Goal: Information Seeking & Learning: Learn about a topic

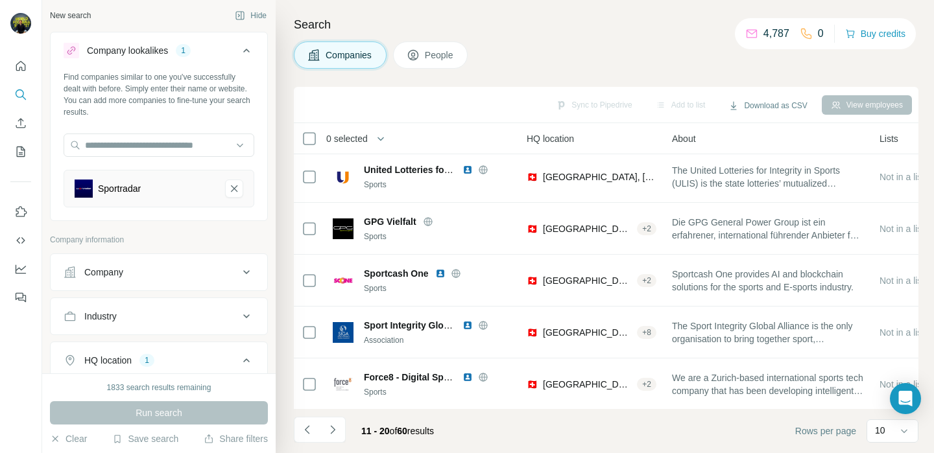
scroll to position [264, 154]
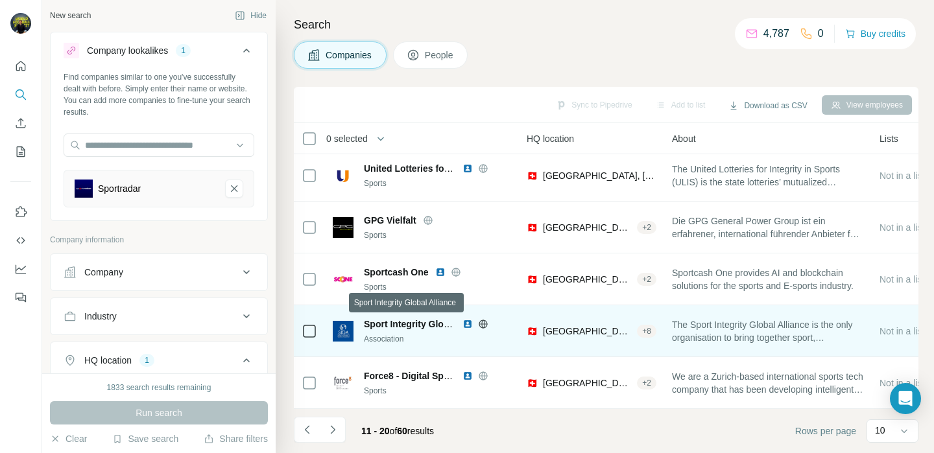
click at [416, 321] on span "Sport Integrity Global Alliance" at bounding box center [429, 324] width 130 height 10
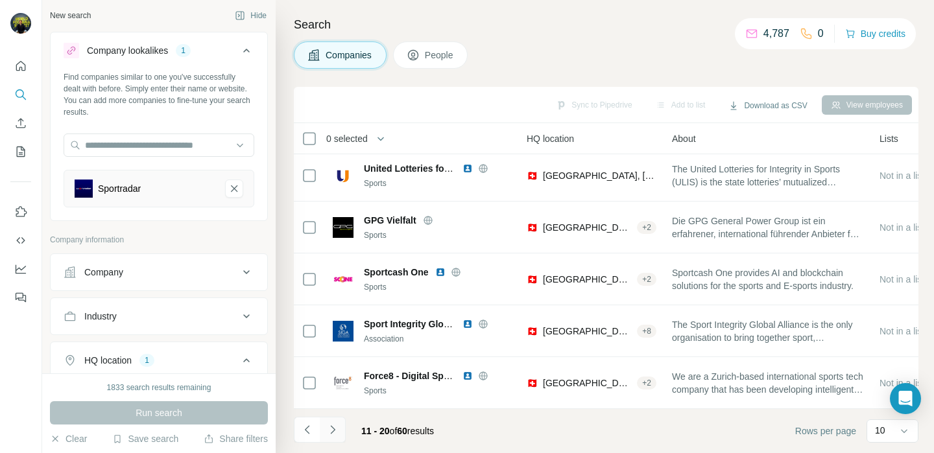
click at [338, 423] on button "Navigate to next page" at bounding box center [333, 430] width 26 height 26
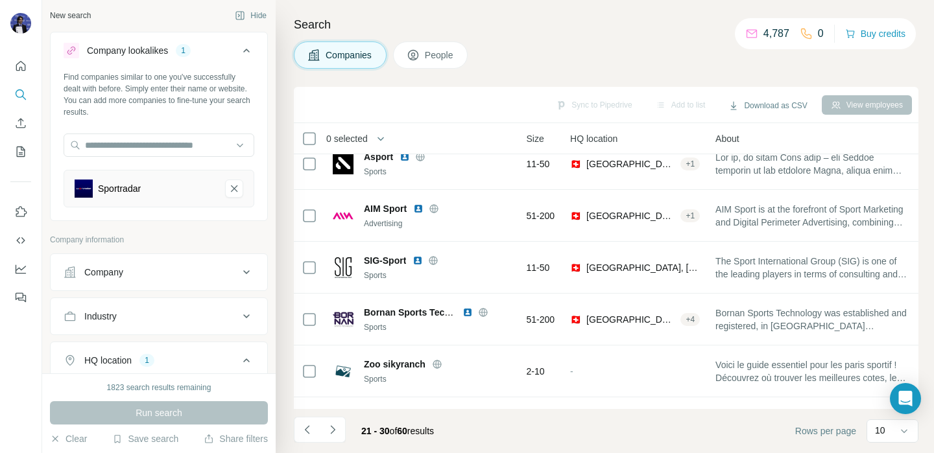
scroll to position [0, 114]
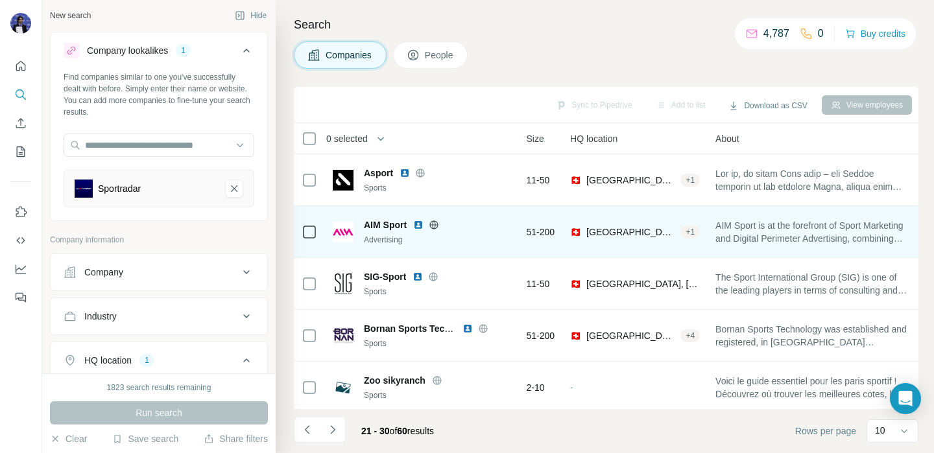
click at [417, 224] on img at bounding box center [418, 225] width 10 height 10
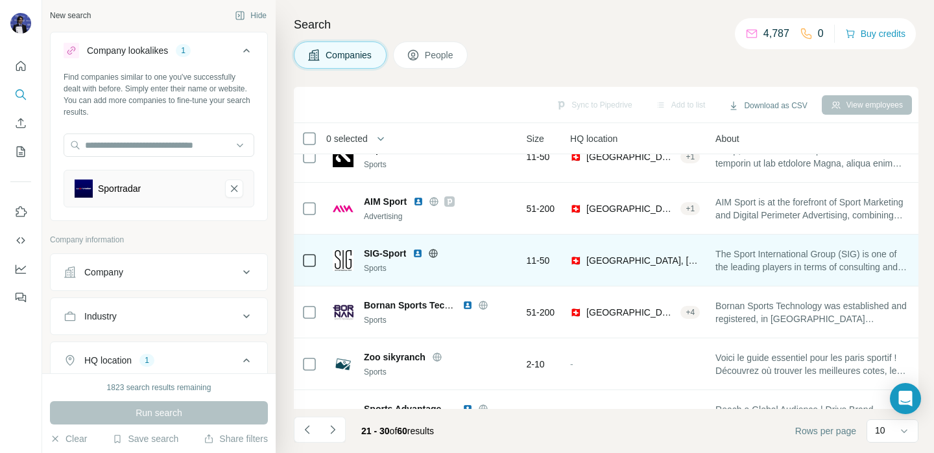
click at [421, 254] on img at bounding box center [417, 253] width 10 height 10
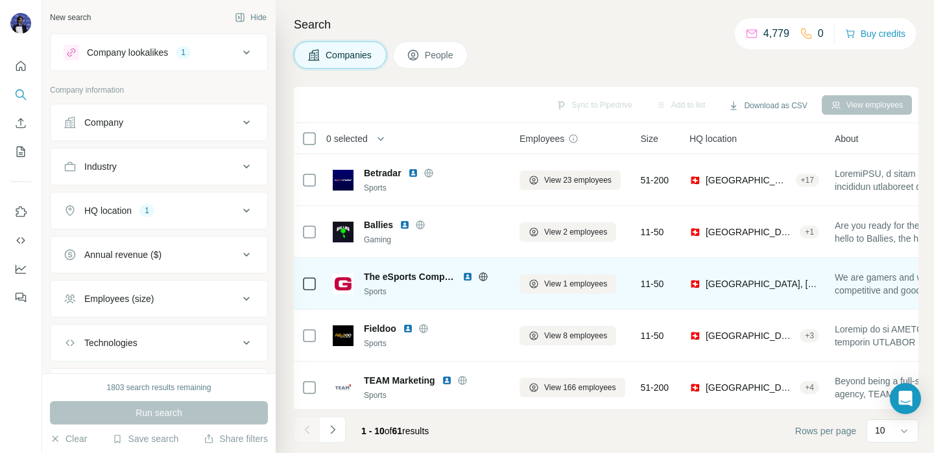
scroll to position [264, 0]
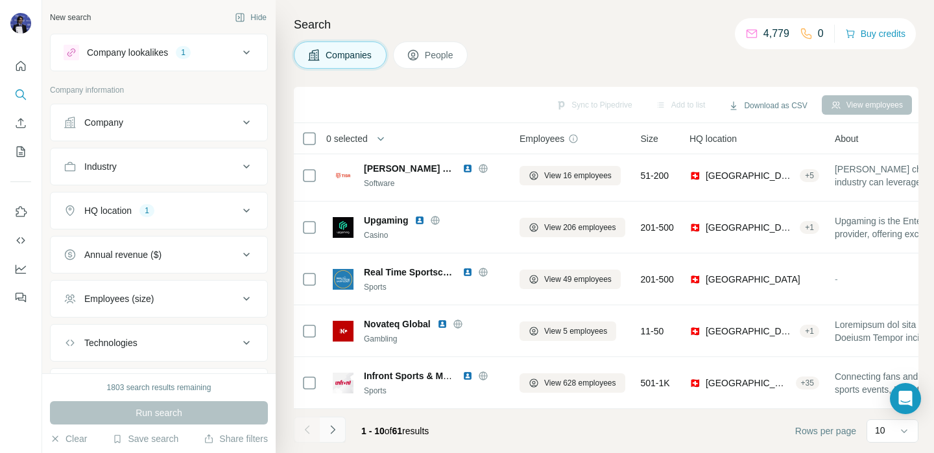
click at [336, 429] on icon "Navigate to next page" at bounding box center [332, 429] width 13 height 13
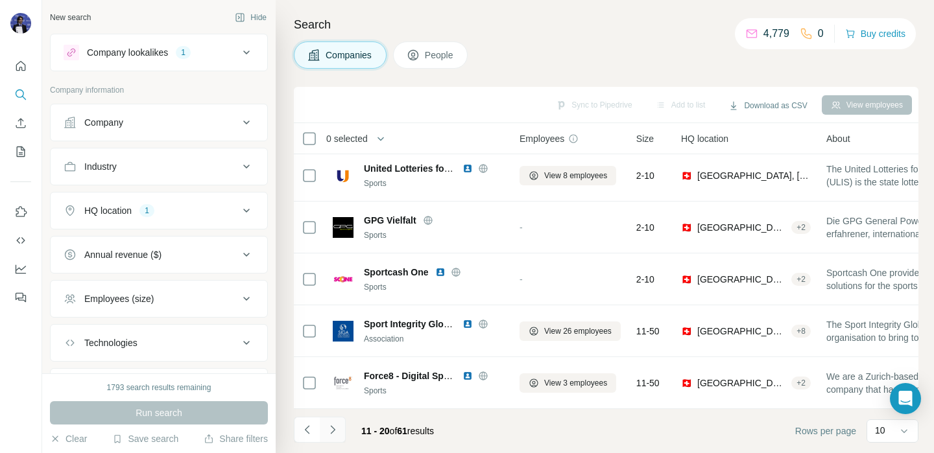
click at [336, 429] on icon "Navigate to next page" at bounding box center [332, 429] width 13 height 13
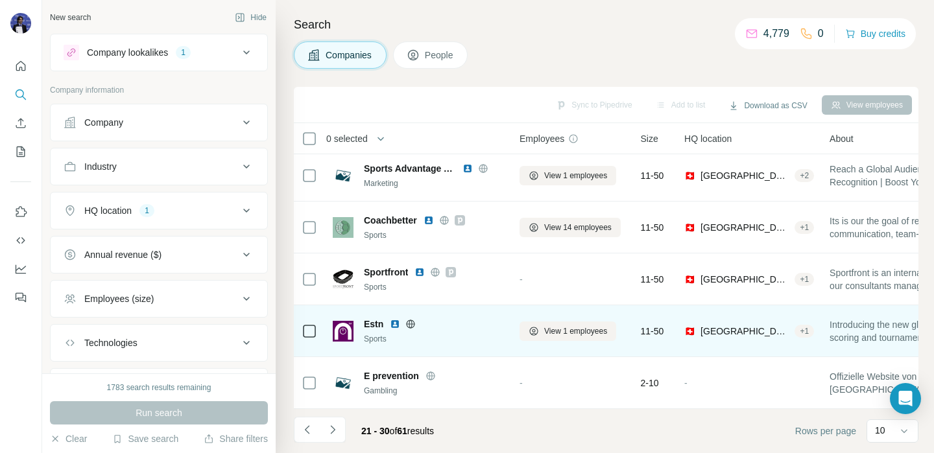
click at [396, 326] on img at bounding box center [395, 324] width 10 height 10
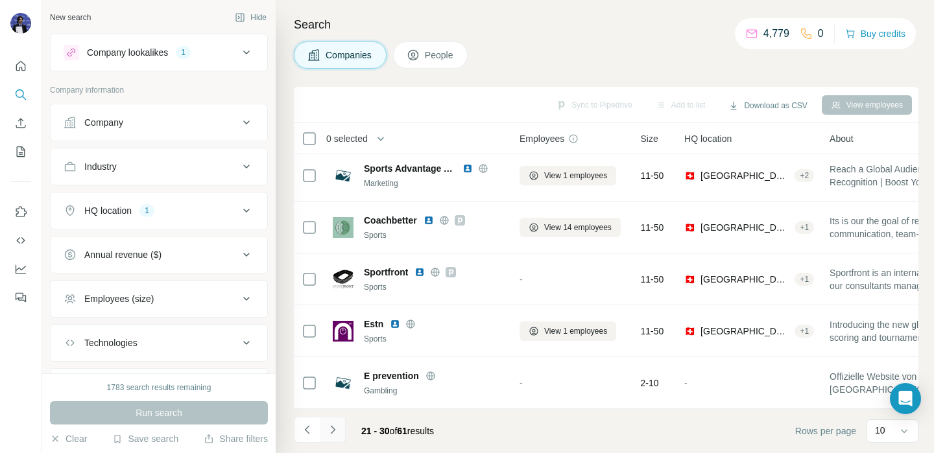
click at [332, 421] on button "Navigate to next page" at bounding box center [333, 430] width 26 height 26
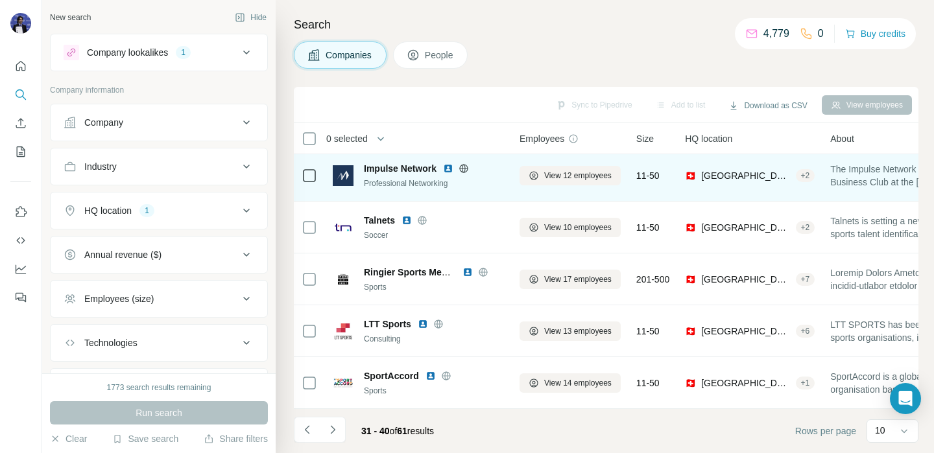
click at [449, 168] on img at bounding box center [448, 168] width 10 height 10
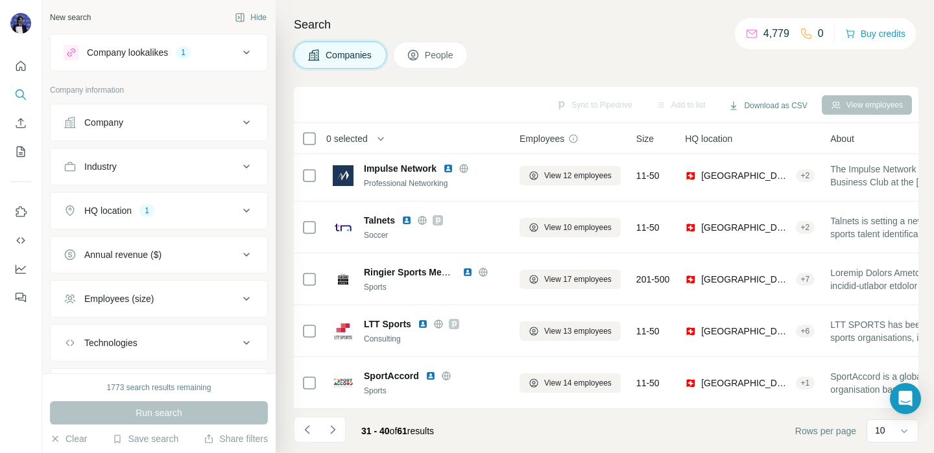
click at [538, 125] on th "Employees" at bounding box center [570, 138] width 117 height 31
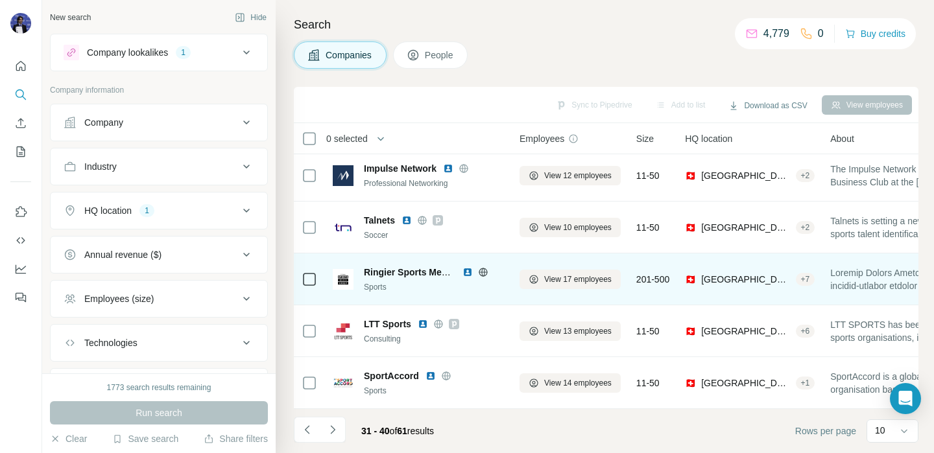
click at [469, 272] on img at bounding box center [467, 272] width 10 height 10
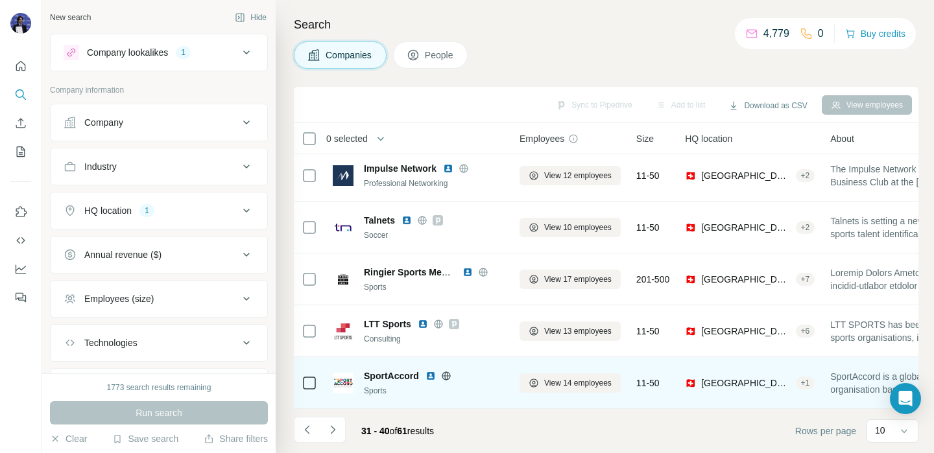
click at [432, 377] on img at bounding box center [430, 376] width 10 height 10
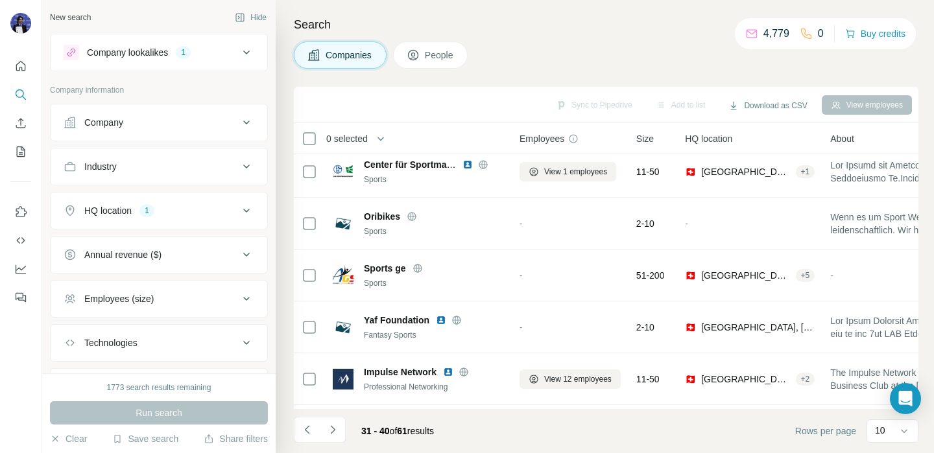
scroll to position [0, 0]
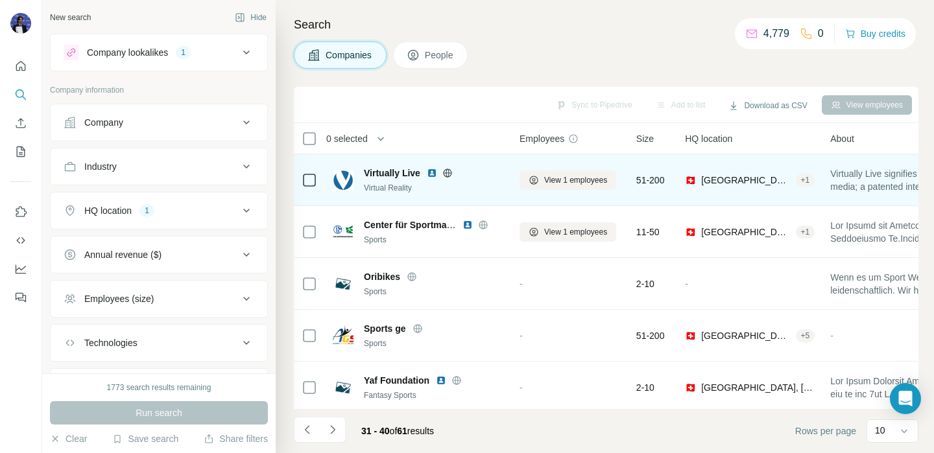
click at [429, 174] on img at bounding box center [432, 173] width 10 height 10
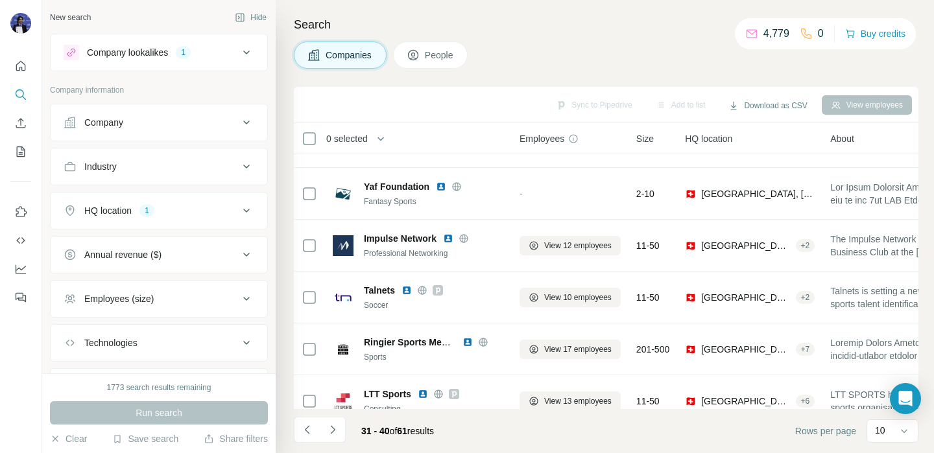
scroll to position [264, 0]
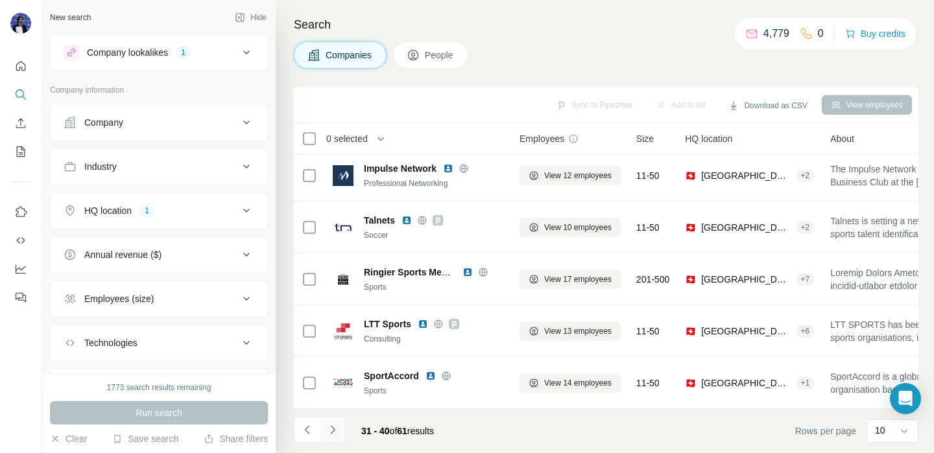
click at [333, 429] on icon "Navigate to next page" at bounding box center [332, 429] width 5 height 8
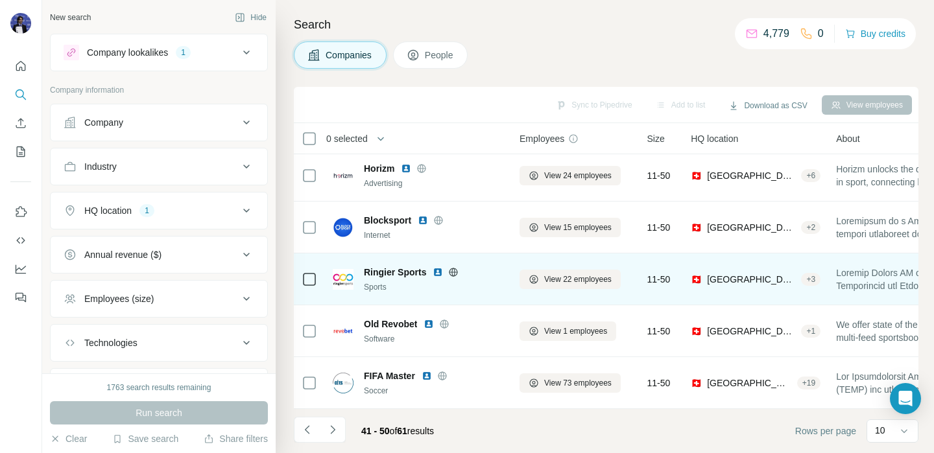
click at [395, 275] on span "Ringier Sports" at bounding box center [395, 272] width 62 height 13
click at [385, 275] on span "Ringier Sports" at bounding box center [395, 272] width 62 height 13
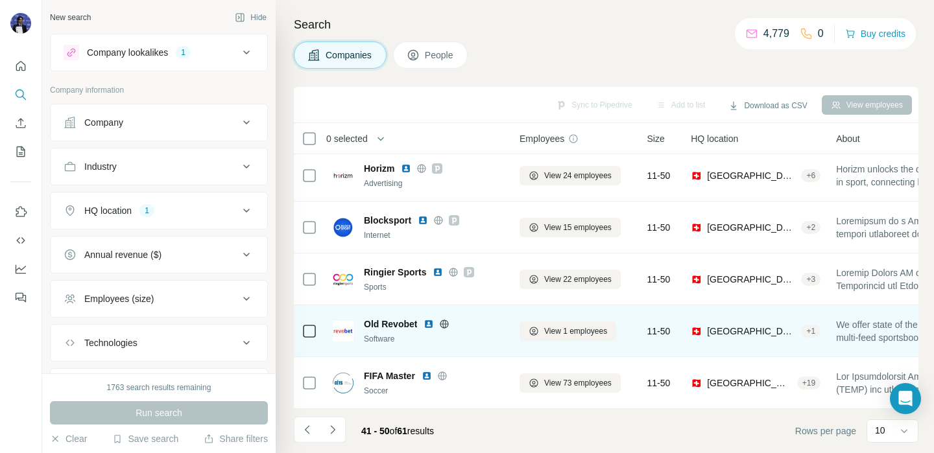
click at [427, 323] on img at bounding box center [428, 324] width 10 height 10
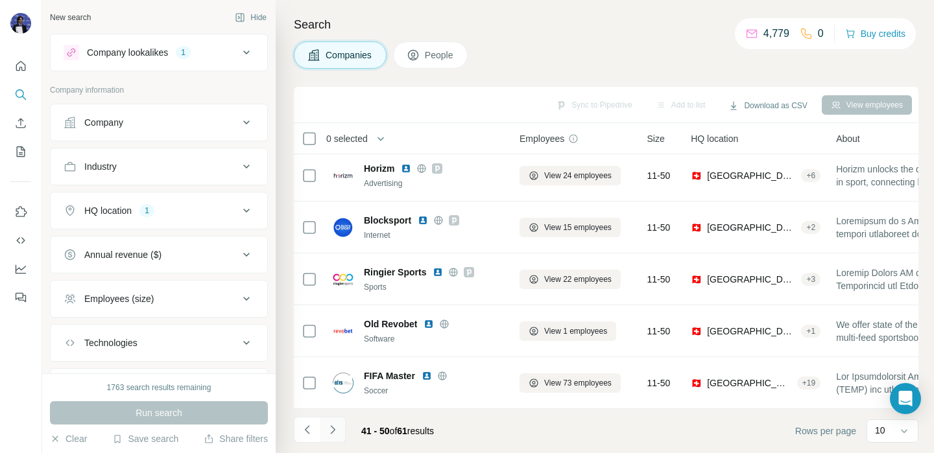
click at [334, 427] on icon "Navigate to next page" at bounding box center [332, 429] width 13 height 13
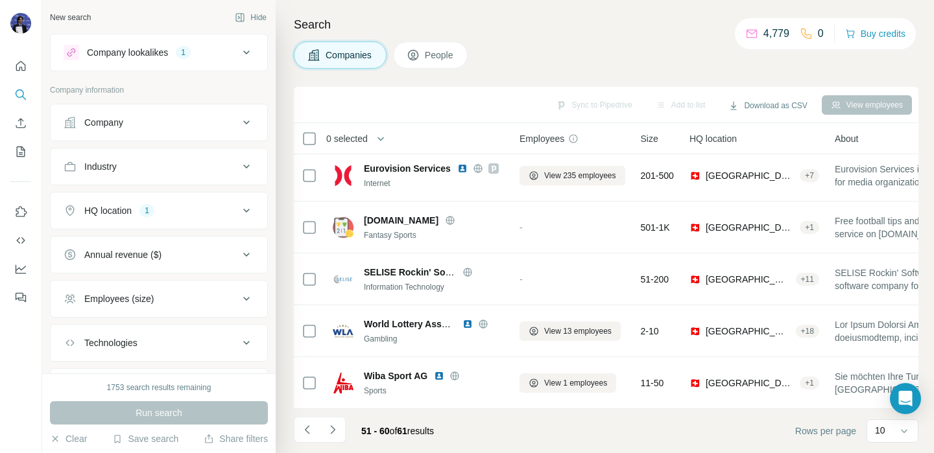
click at [197, 86] on p "Company information" at bounding box center [159, 90] width 218 height 12
click at [178, 341] on div "Technologies" at bounding box center [151, 343] width 175 height 13
click at [209, 59] on div "Company lookalikes 1" at bounding box center [151, 53] width 175 height 16
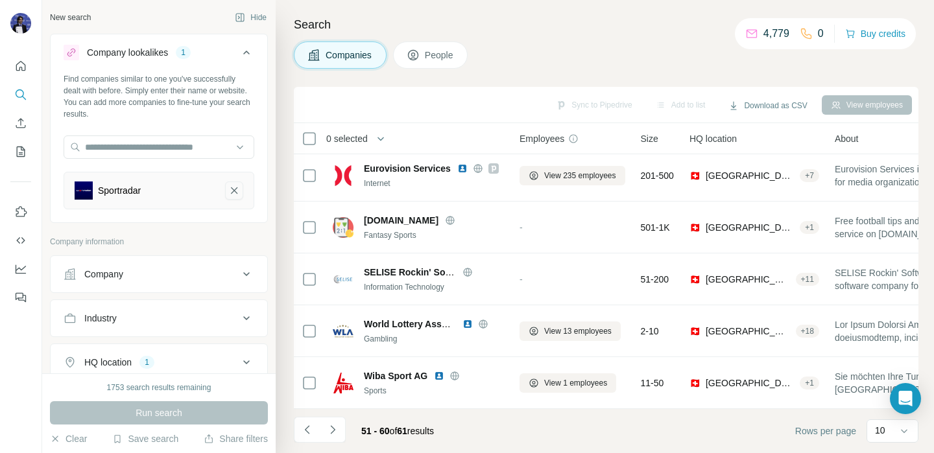
click at [229, 187] on icon "Sportradar-remove-button" at bounding box center [234, 190] width 12 height 13
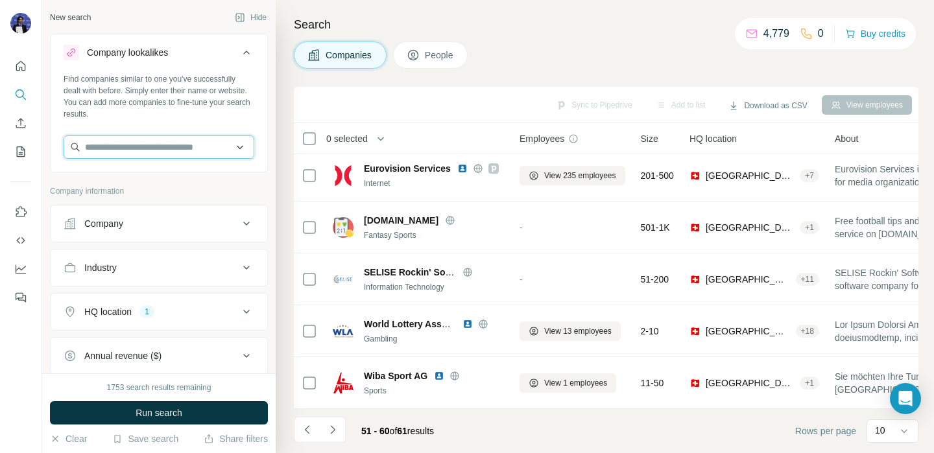
click at [198, 150] on input "text" at bounding box center [159, 147] width 191 height 23
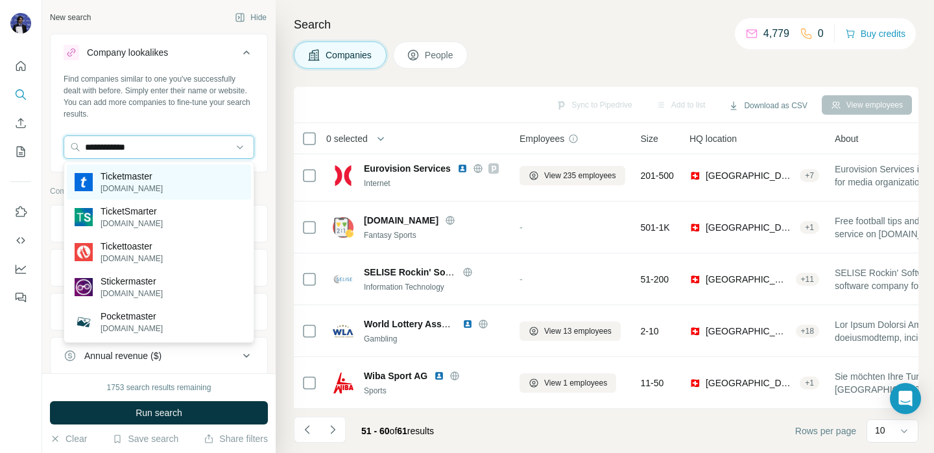
type input "**********"
click at [189, 167] on div "Ticketmaster ticketmaster.com.mx" at bounding box center [159, 182] width 184 height 35
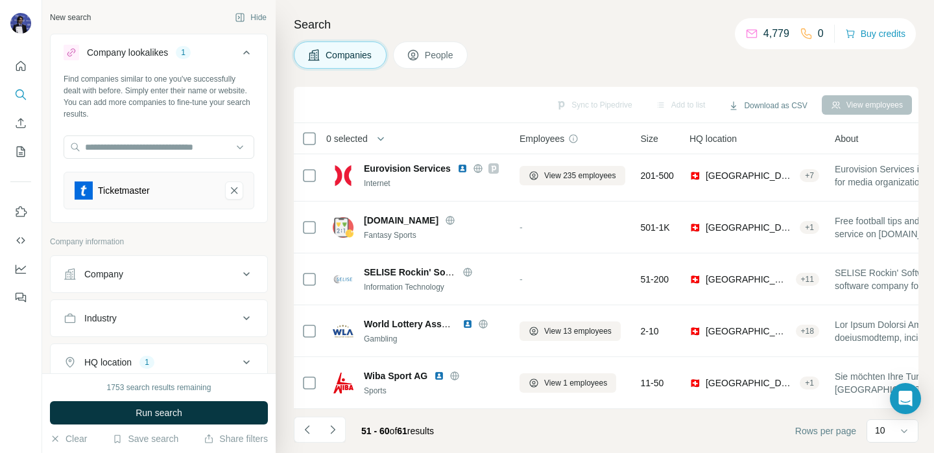
scroll to position [259, 0]
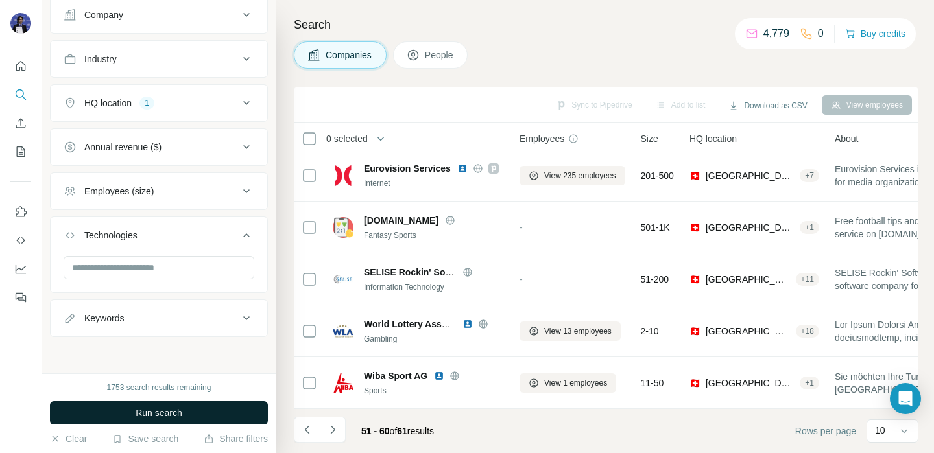
click at [159, 420] on button "Run search" at bounding box center [159, 412] width 218 height 23
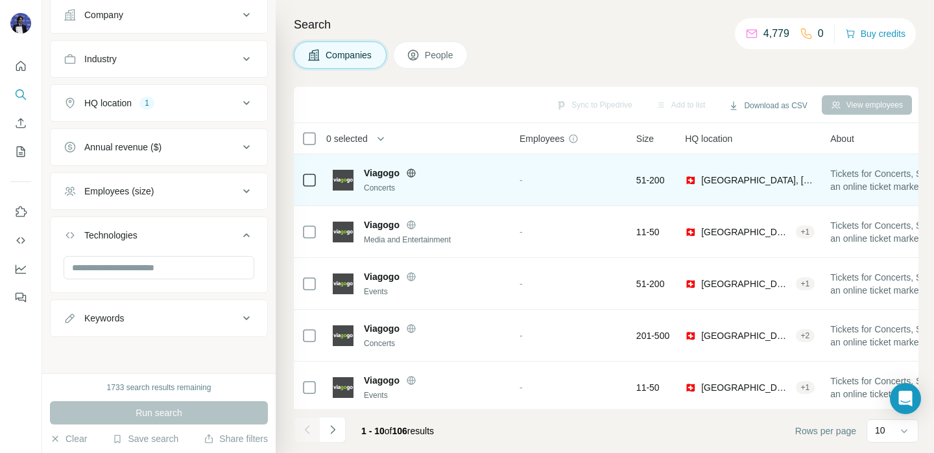
scroll to position [264, 0]
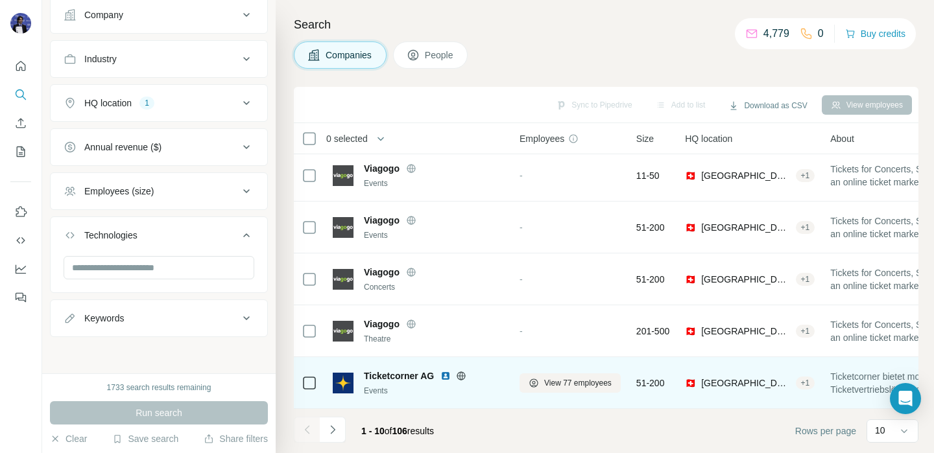
click at [447, 377] on img at bounding box center [445, 376] width 10 height 10
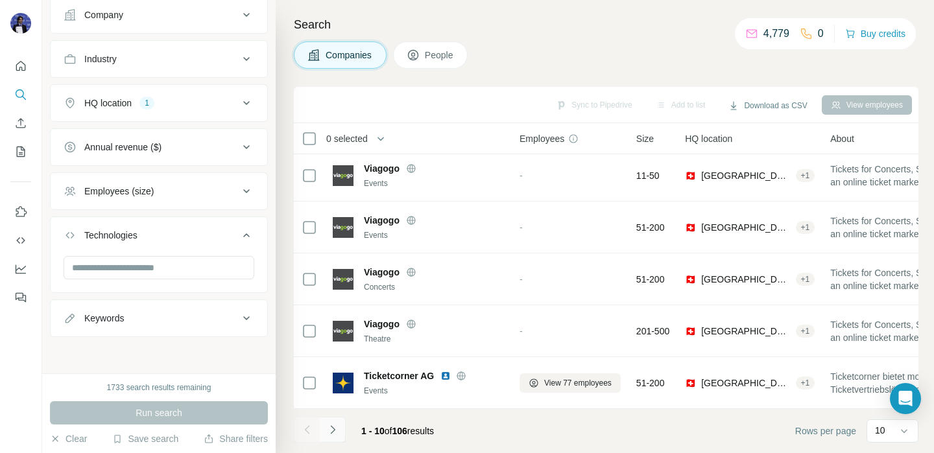
click at [331, 420] on button "Navigate to next page" at bounding box center [333, 430] width 26 height 26
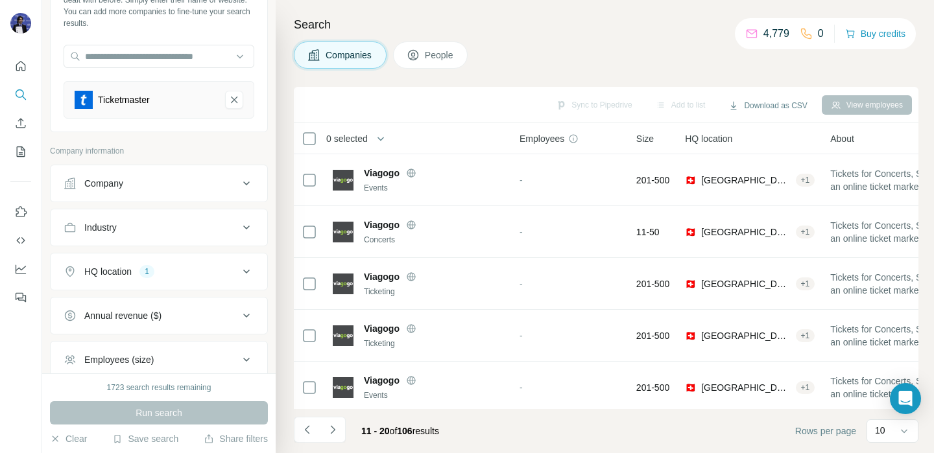
scroll to position [0, 0]
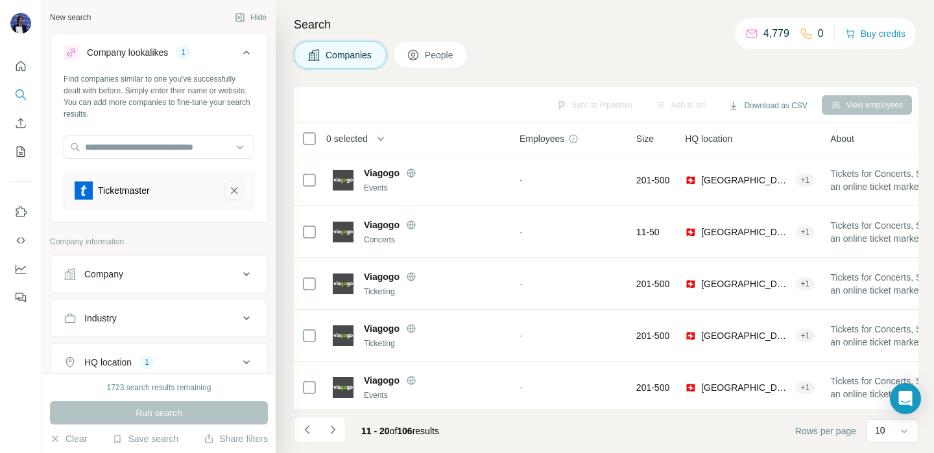
click at [237, 191] on icon "Ticketmaster-remove-button" at bounding box center [234, 190] width 12 height 13
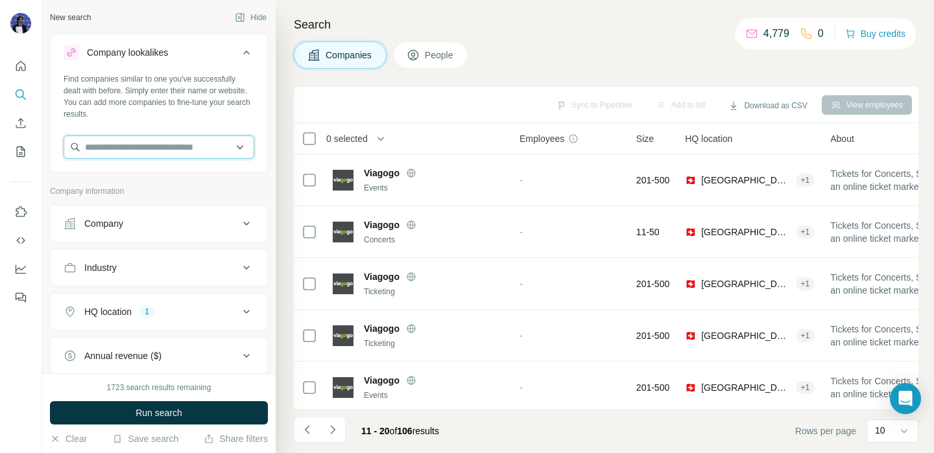
click at [189, 155] on input "text" at bounding box center [159, 147] width 191 height 23
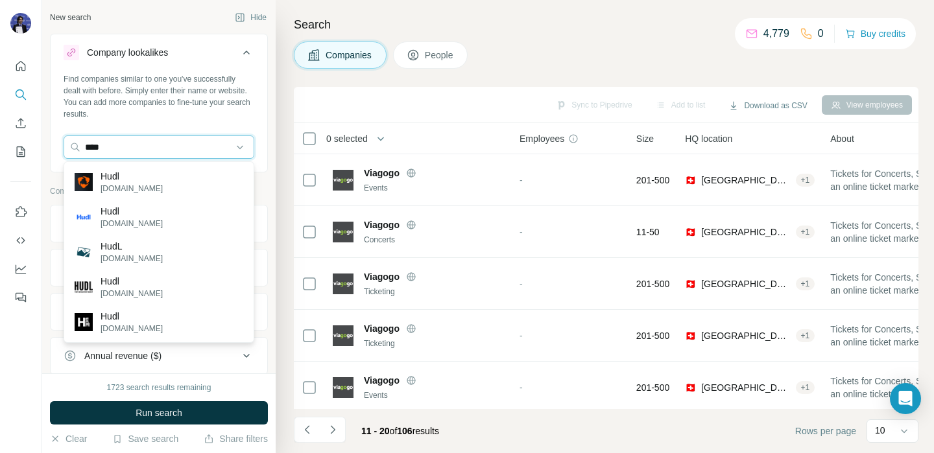
type input "****"
click at [192, 178] on div "Hudl hudl.com" at bounding box center [159, 182] width 184 height 35
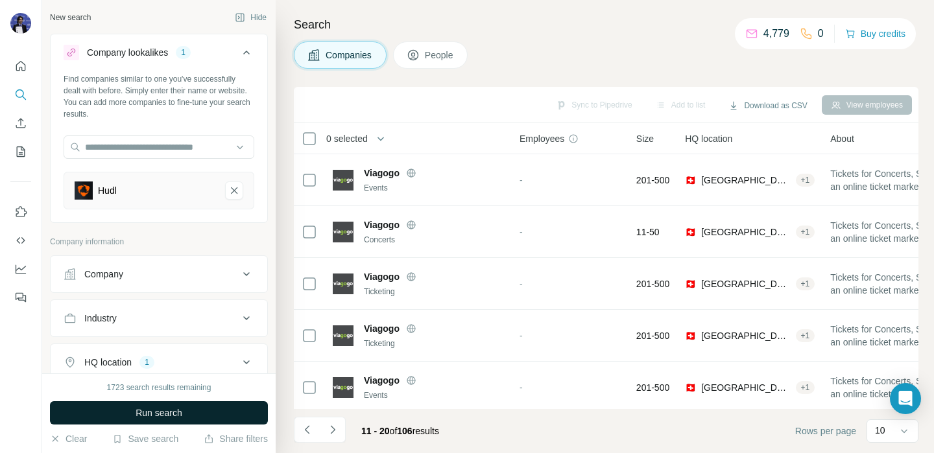
click at [126, 408] on button "Run search" at bounding box center [159, 412] width 218 height 23
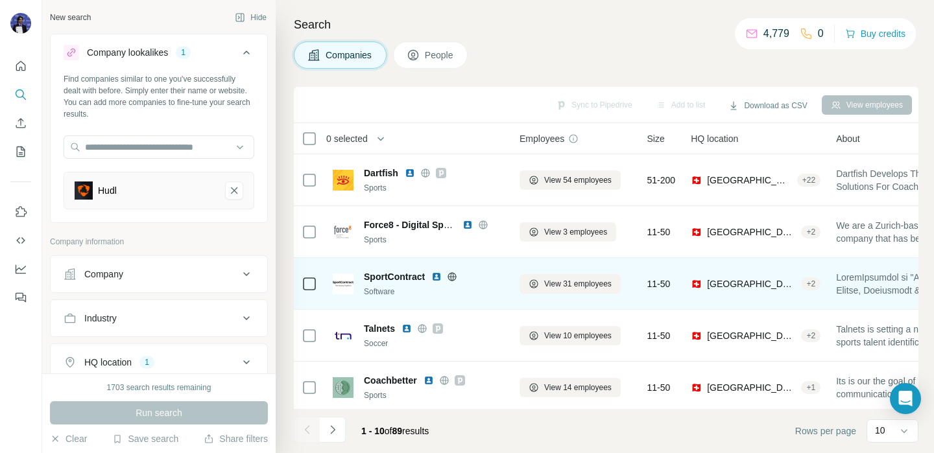
click at [437, 279] on img at bounding box center [436, 277] width 10 height 10
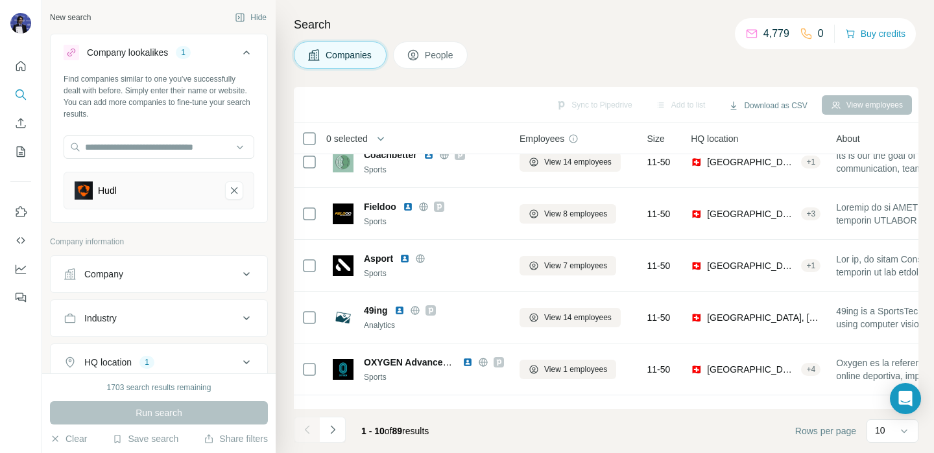
scroll to position [264, 0]
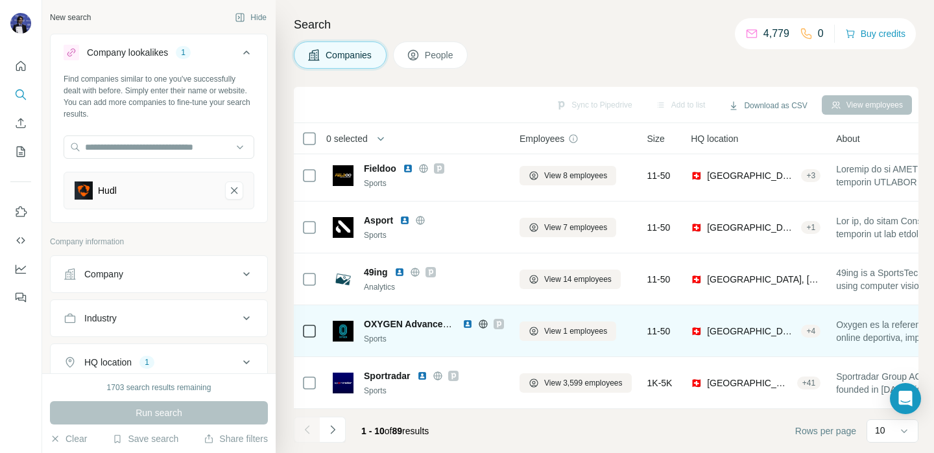
click at [502, 319] on icon at bounding box center [499, 324] width 8 height 10
click at [470, 324] on img at bounding box center [467, 324] width 10 height 10
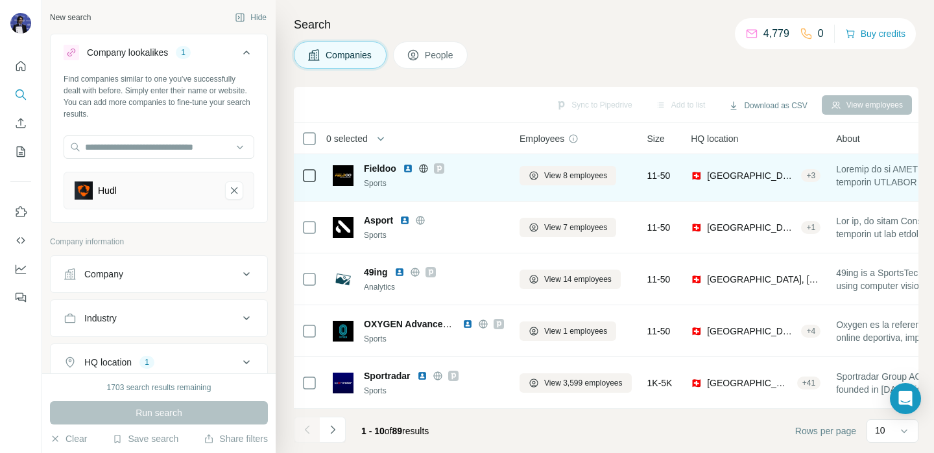
click at [438, 168] on icon at bounding box center [439, 168] width 8 height 10
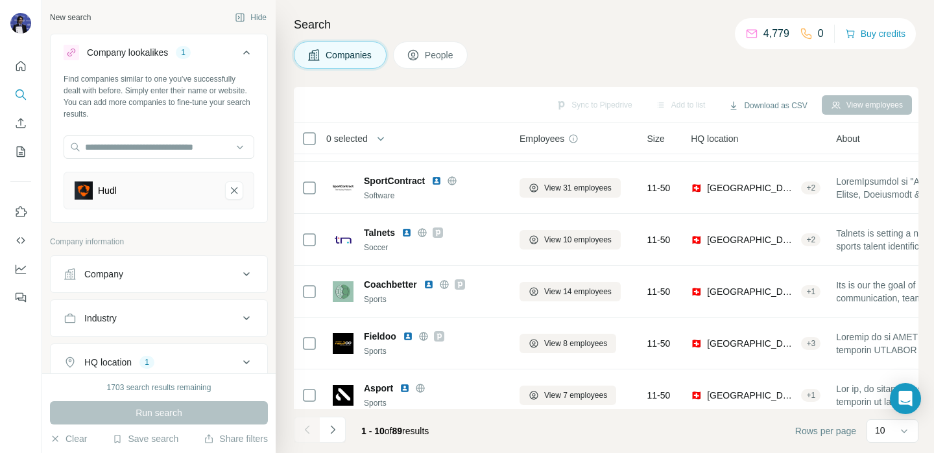
scroll to position [0, 0]
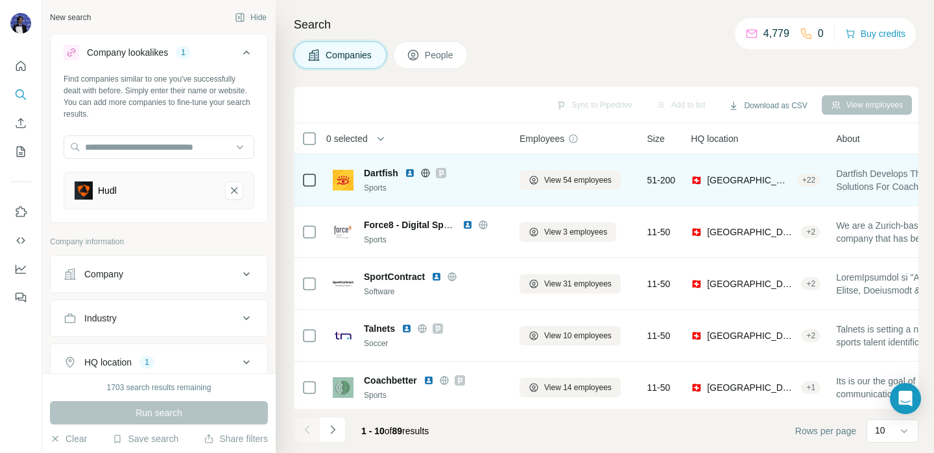
click at [440, 173] on icon at bounding box center [441, 173] width 5 height 6
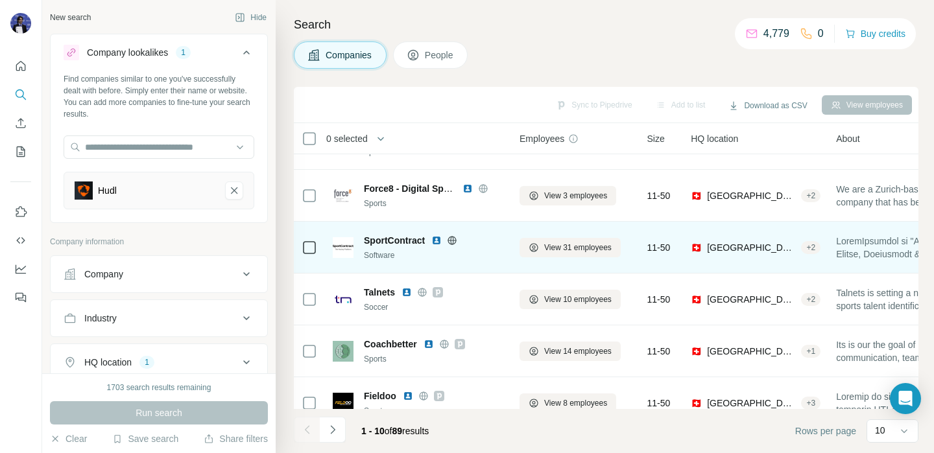
scroll to position [44, 0]
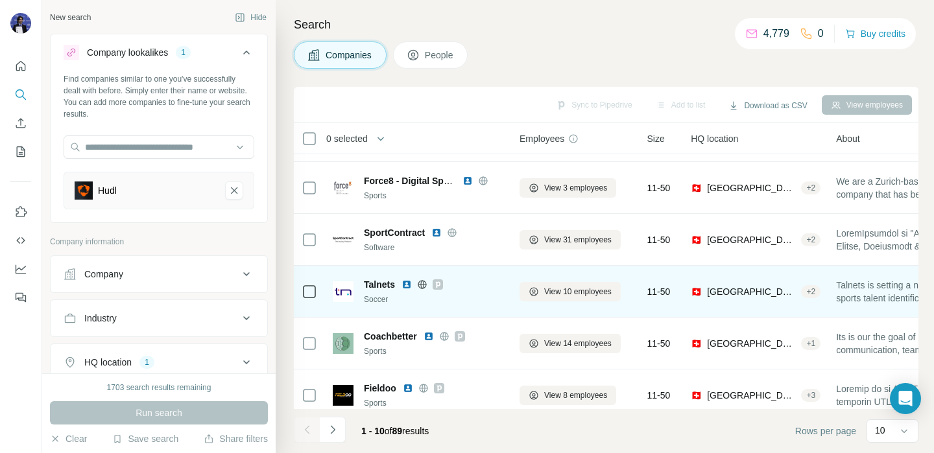
click at [442, 289] on icon at bounding box center [438, 284] width 8 height 10
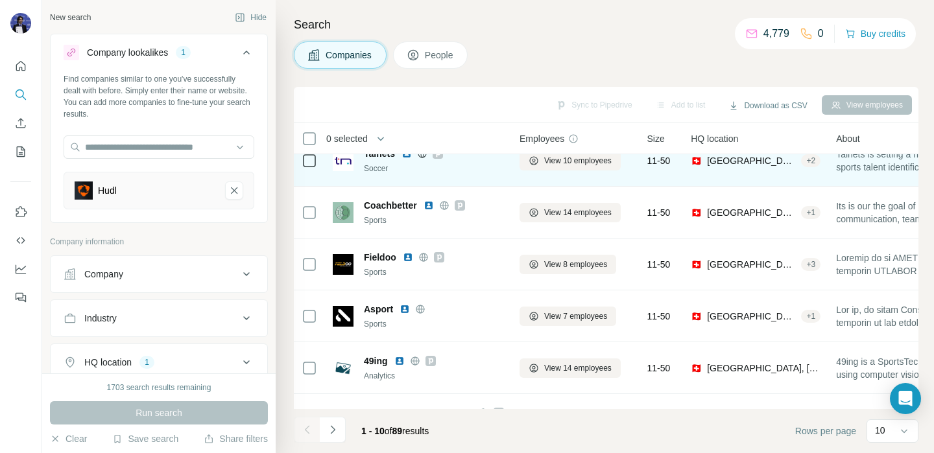
scroll to position [177, 0]
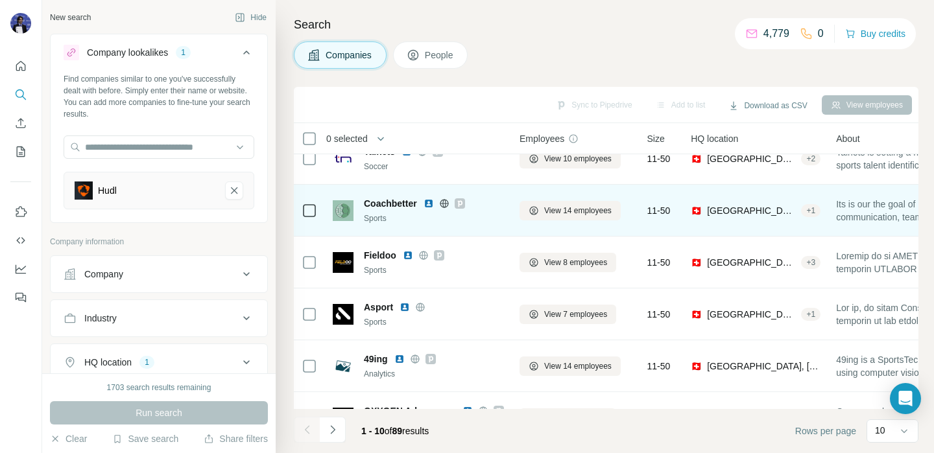
click at [462, 204] on icon at bounding box center [459, 203] width 5 height 6
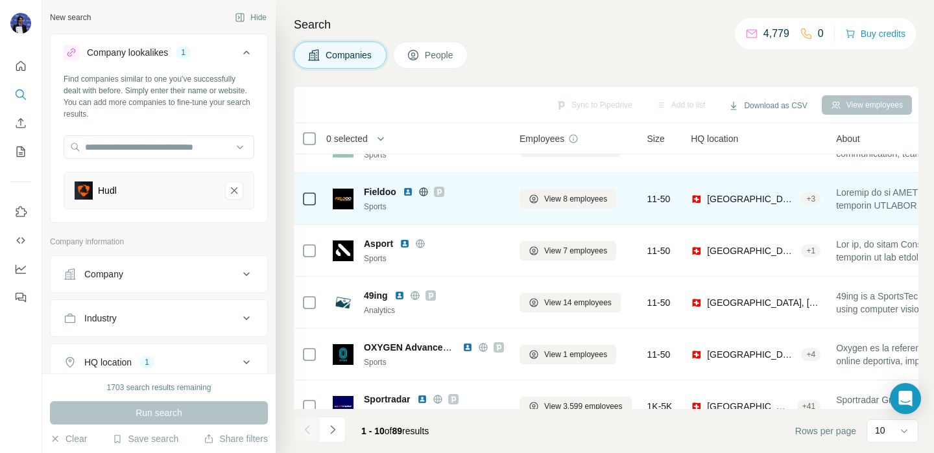
scroll to position [264, 0]
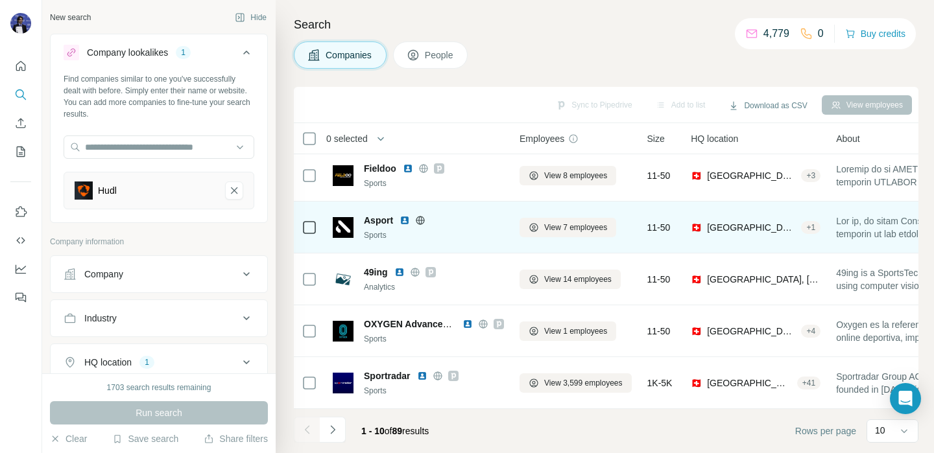
click at [408, 220] on img at bounding box center [404, 220] width 10 height 10
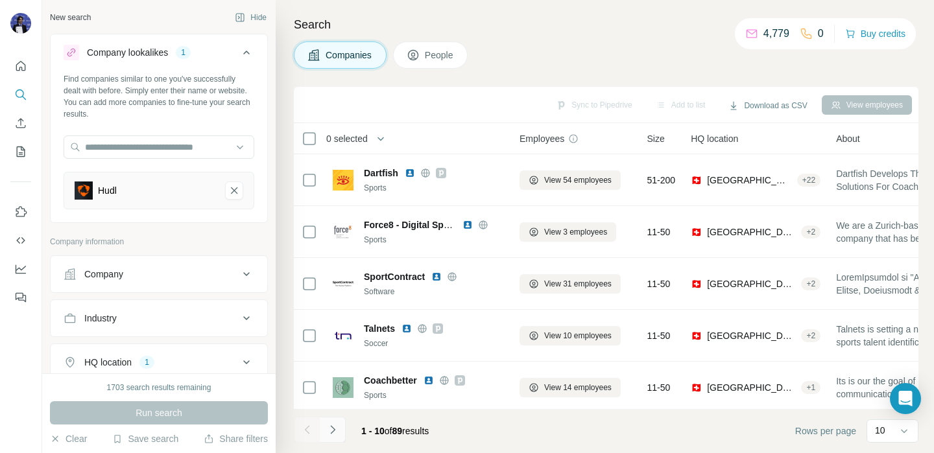
click at [341, 429] on button "Navigate to next page" at bounding box center [333, 430] width 26 height 26
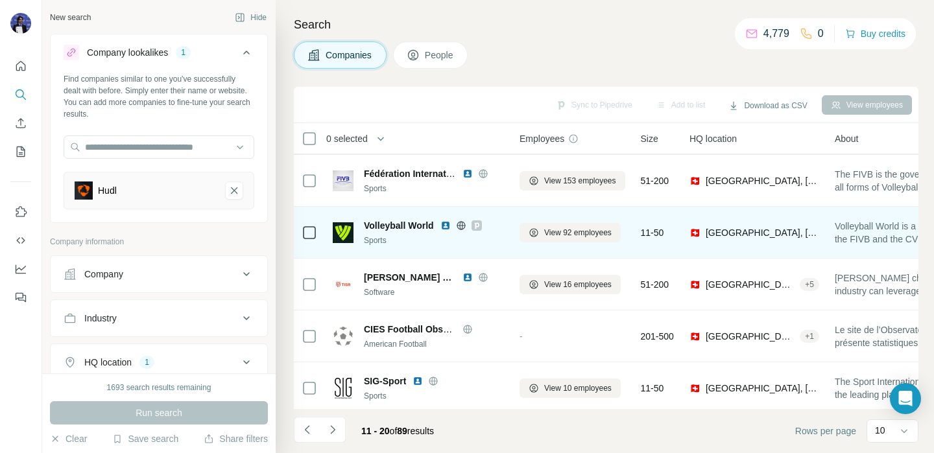
scroll to position [264, 0]
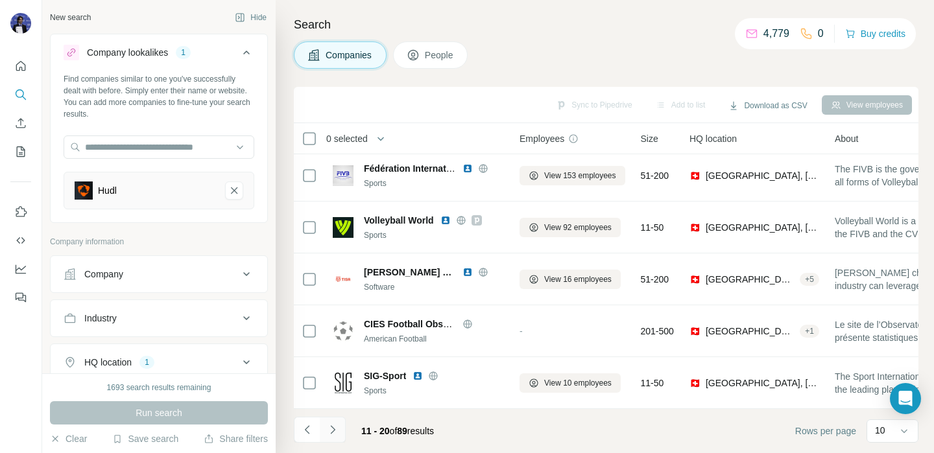
click at [337, 432] on icon "Navigate to next page" at bounding box center [332, 429] width 13 height 13
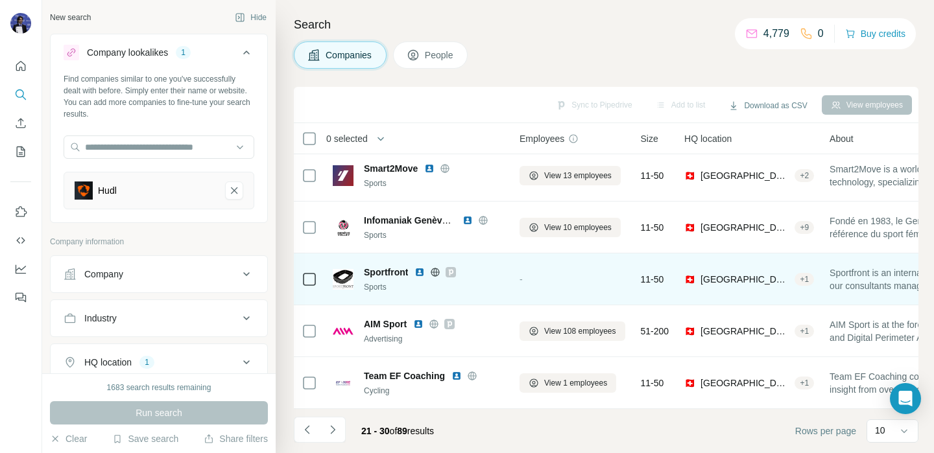
click at [451, 274] on icon at bounding box center [451, 272] width 5 height 6
click at [421, 275] on img at bounding box center [419, 272] width 10 height 10
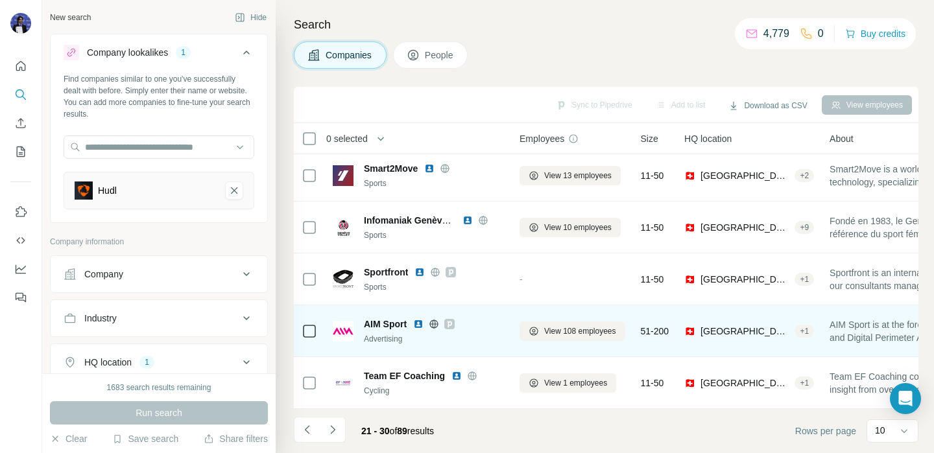
scroll to position [0, 0]
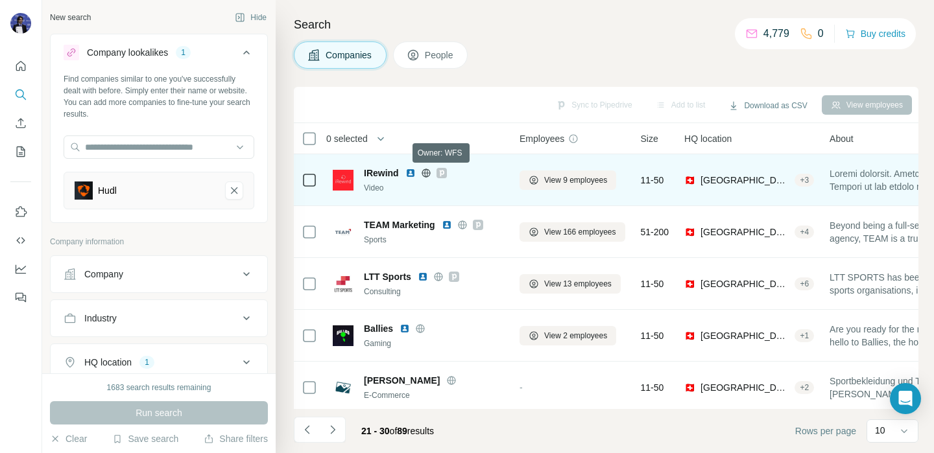
click at [442, 174] on icon at bounding box center [441, 173] width 5 height 6
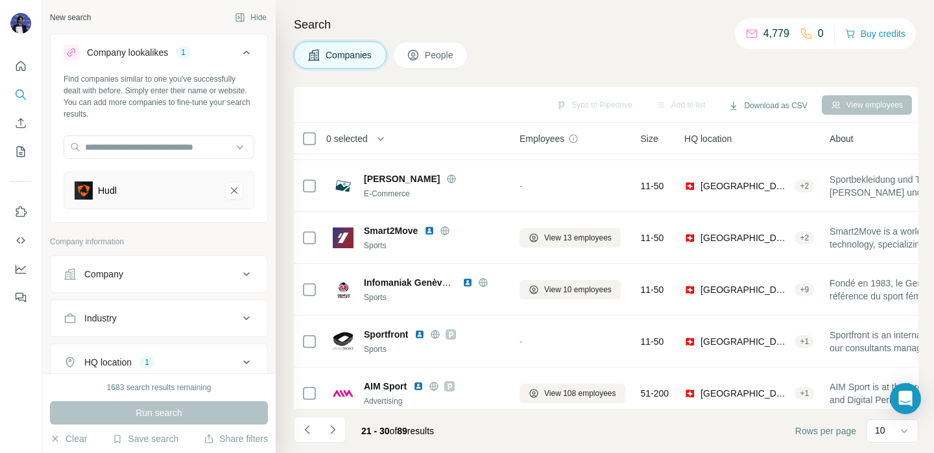
scroll to position [204, 0]
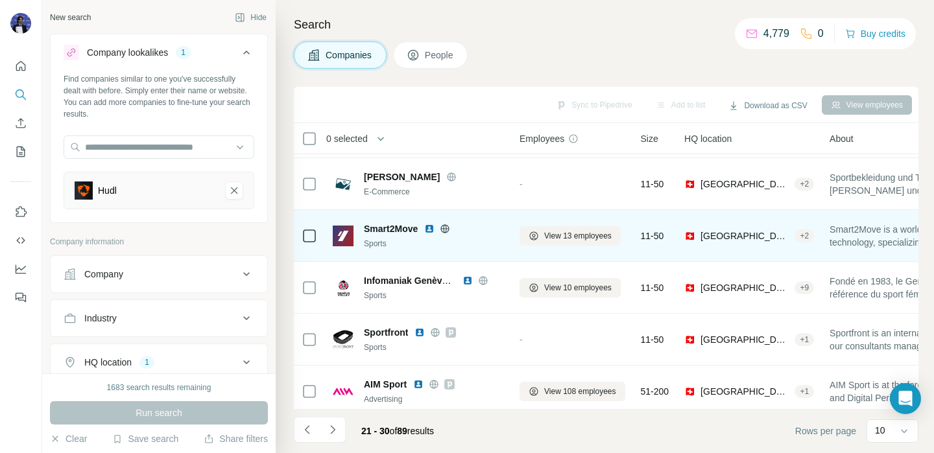
click at [431, 228] on img at bounding box center [429, 229] width 10 height 10
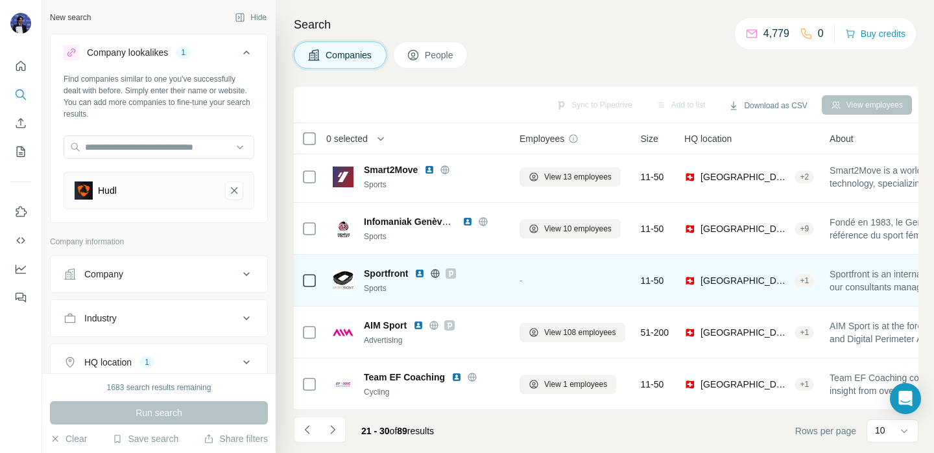
scroll to position [264, 0]
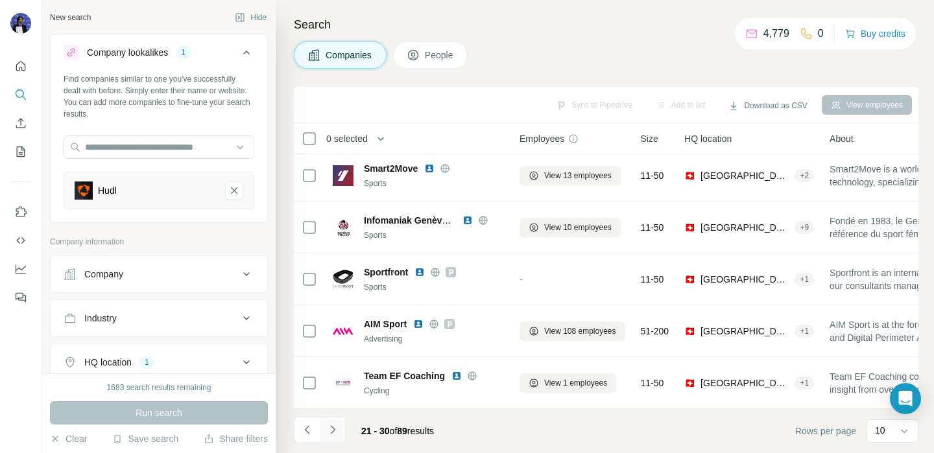
click at [331, 434] on icon "Navigate to next page" at bounding box center [332, 429] width 13 height 13
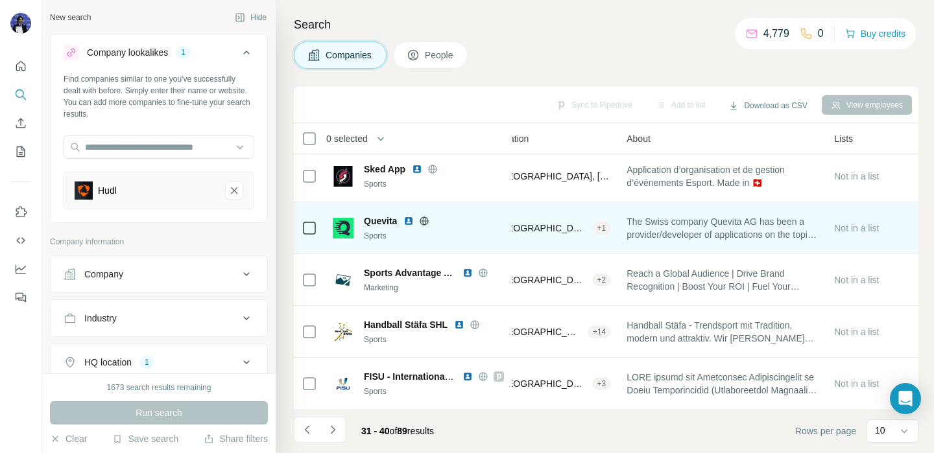
scroll to position [263, 208]
click at [407, 223] on img at bounding box center [408, 221] width 10 height 10
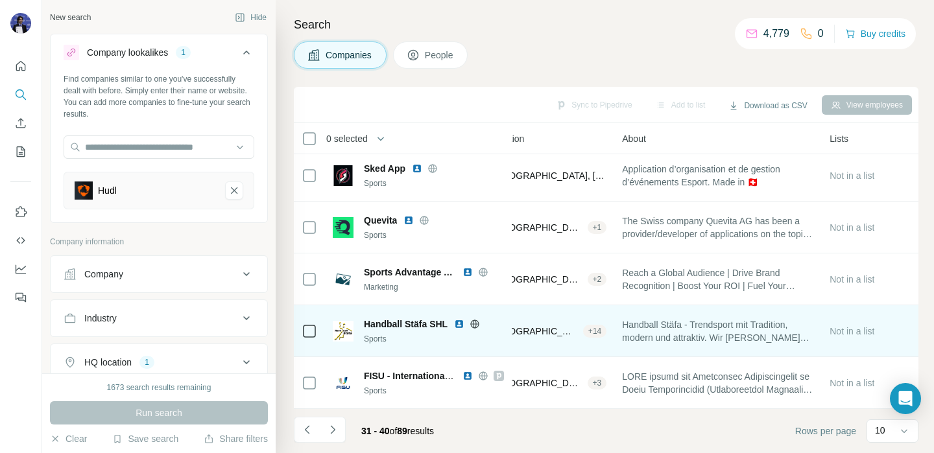
scroll to position [0, 208]
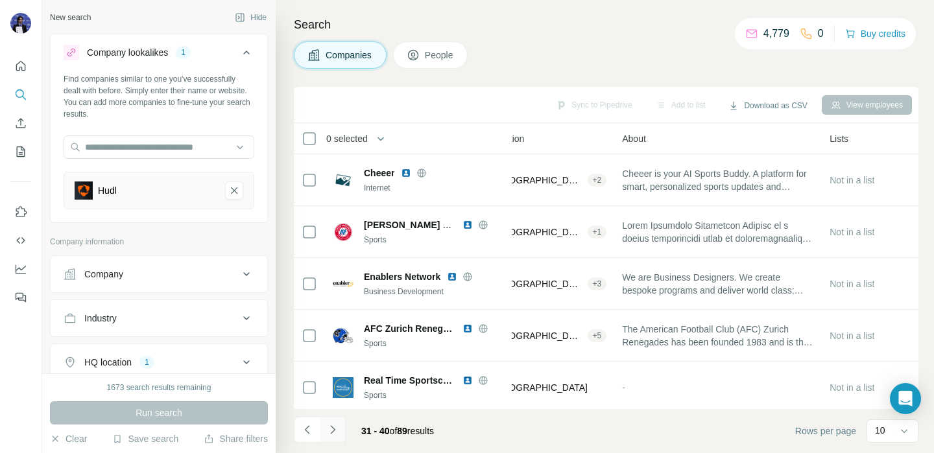
click at [331, 429] on icon "Navigate to next page" at bounding box center [332, 429] width 13 height 13
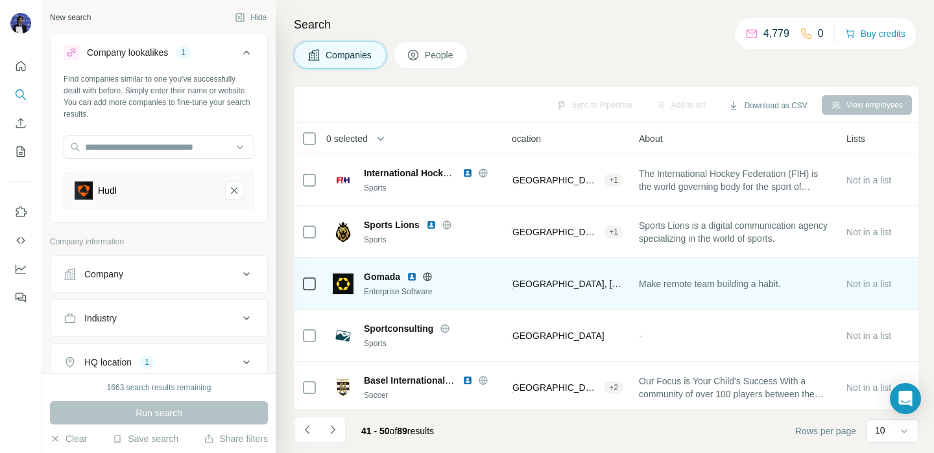
scroll to position [0, 188]
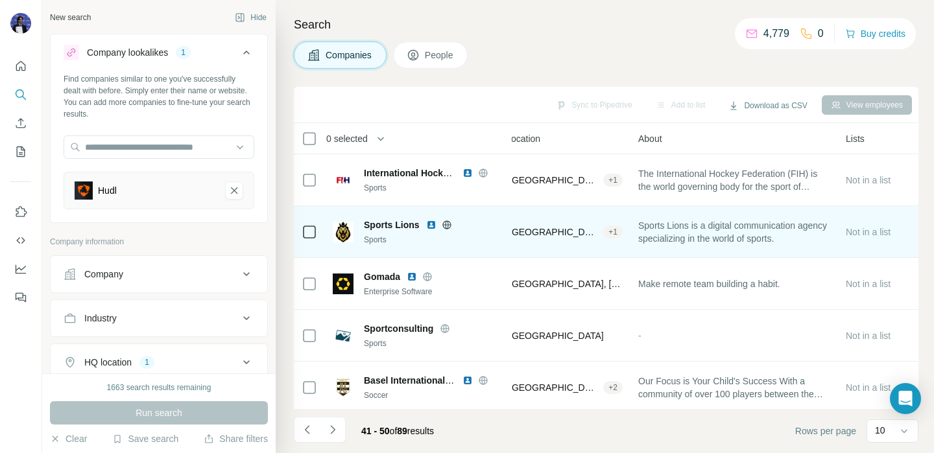
click at [431, 226] on img at bounding box center [431, 225] width 10 height 10
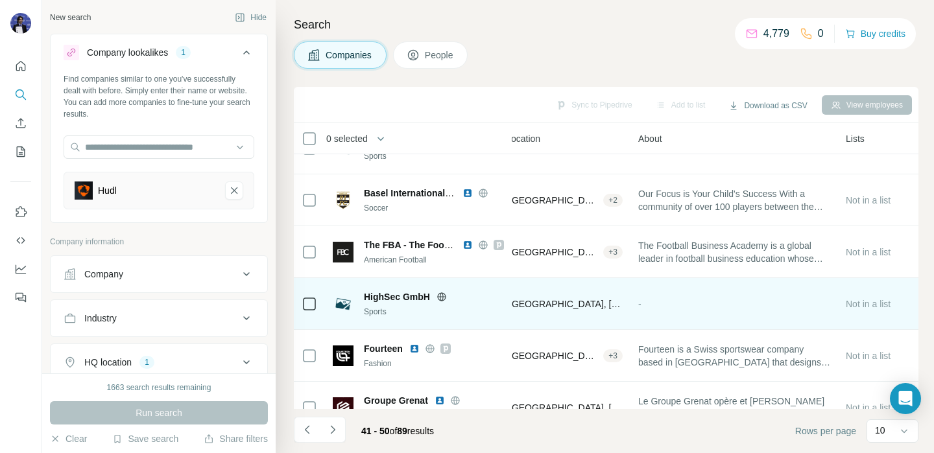
scroll to position [257, 188]
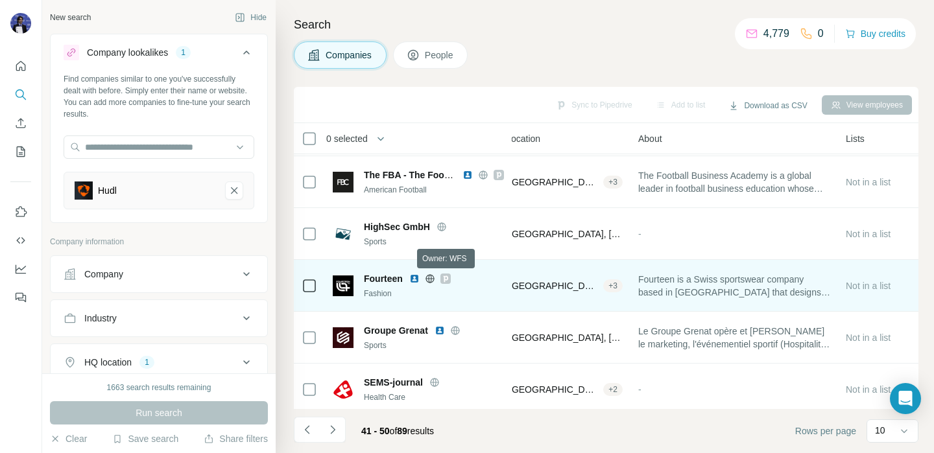
click at [449, 281] on icon at bounding box center [446, 279] width 8 height 10
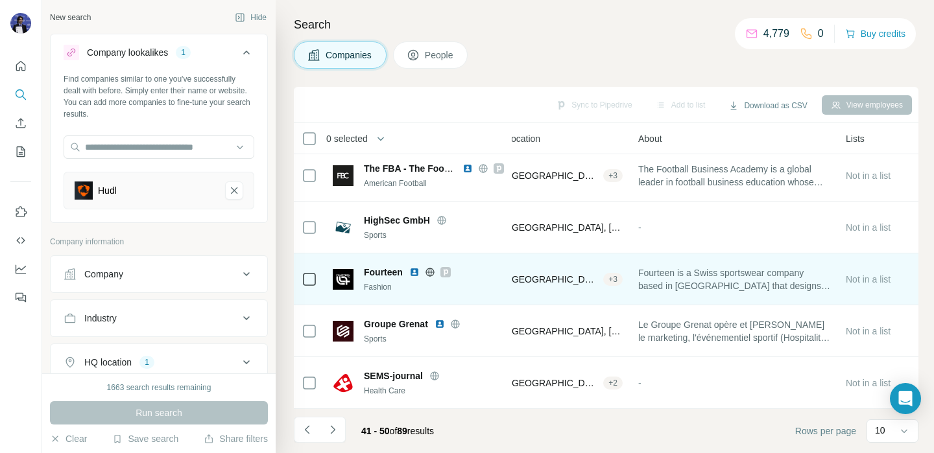
click at [450, 272] on div at bounding box center [445, 272] width 10 height 10
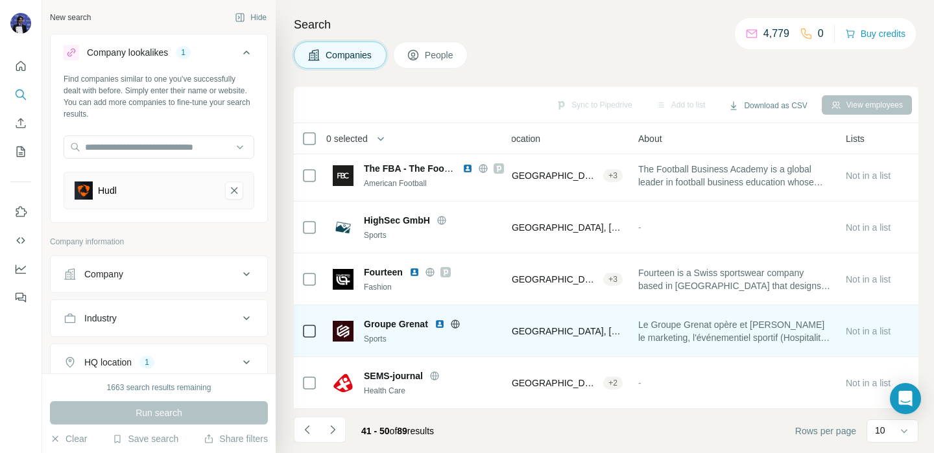
click at [440, 320] on img at bounding box center [439, 324] width 10 height 10
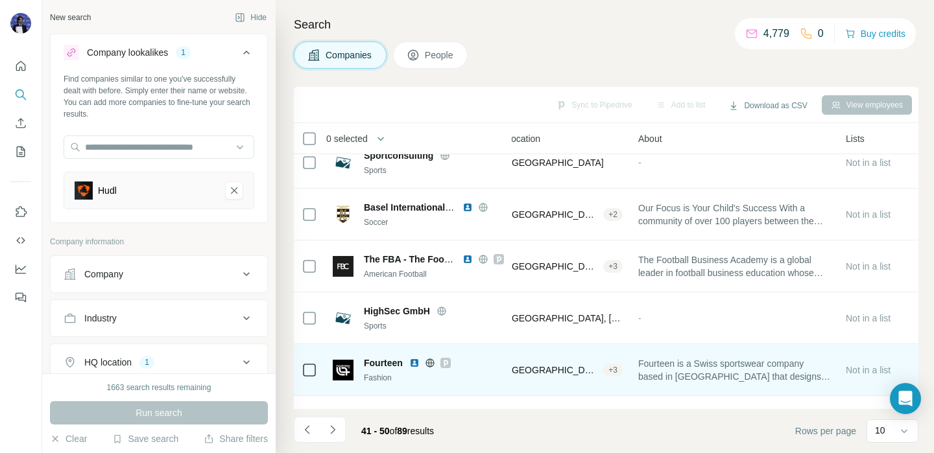
scroll to position [0, 188]
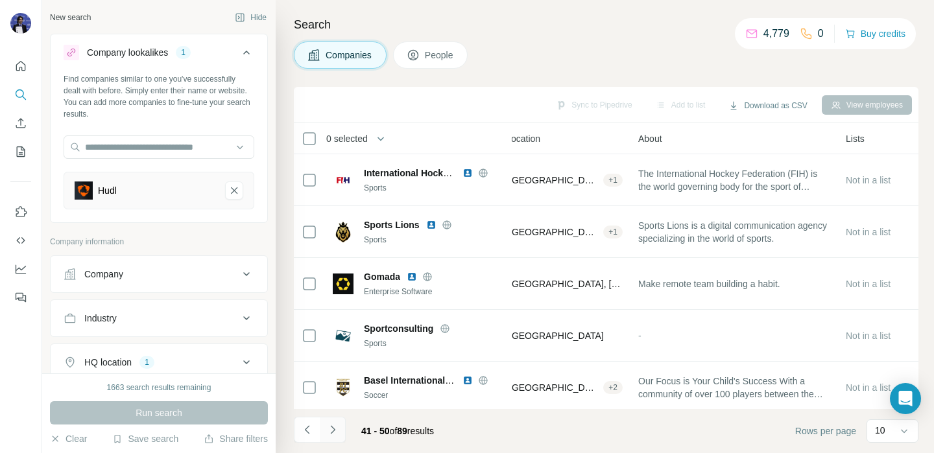
click at [337, 438] on button "Navigate to next page" at bounding box center [333, 430] width 26 height 26
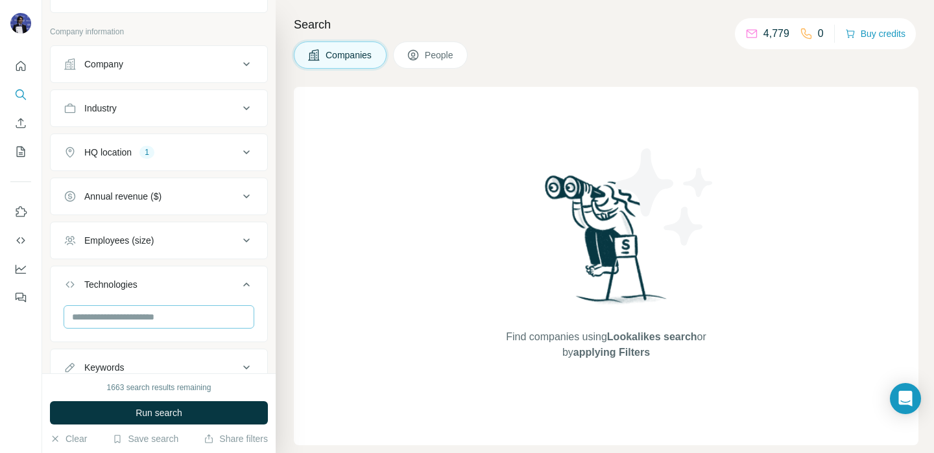
scroll to position [259, 0]
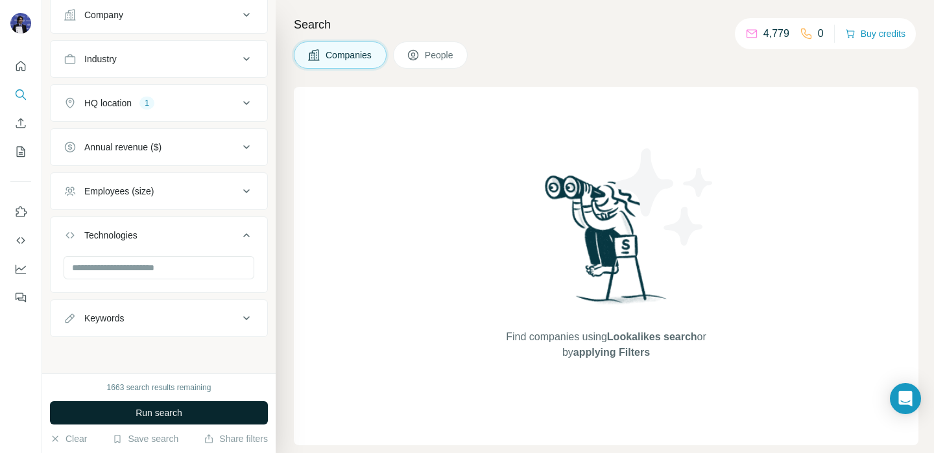
click at [156, 402] on button "Run search" at bounding box center [159, 412] width 218 height 23
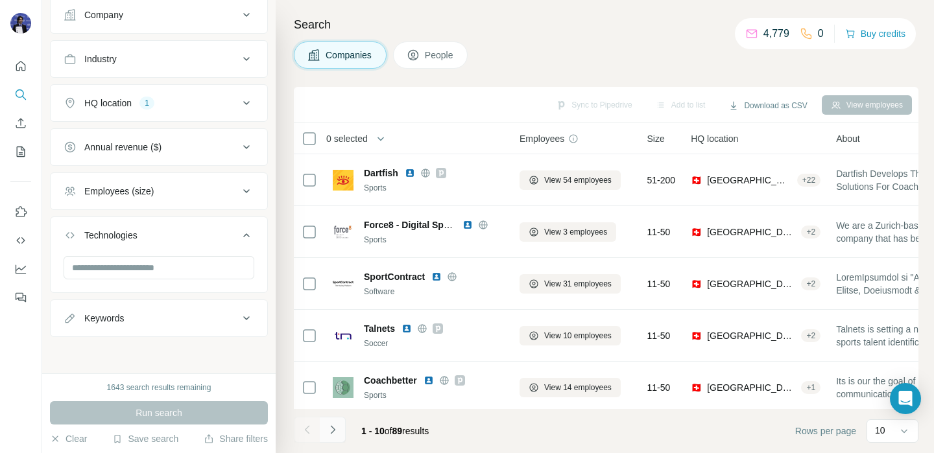
click at [336, 434] on icon "Navigate to next page" at bounding box center [332, 429] width 13 height 13
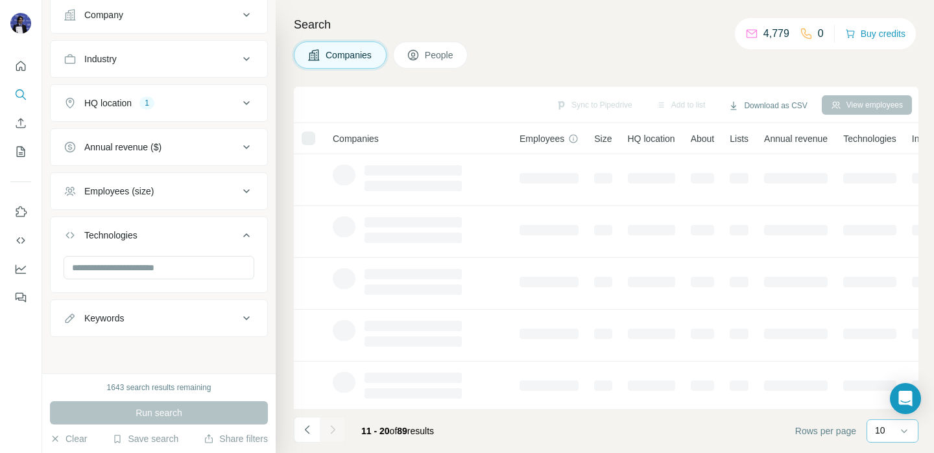
click at [866, 429] on div "10" at bounding box center [892, 431] width 52 height 23
click at [889, 350] on div "40" at bounding box center [892, 355] width 30 height 13
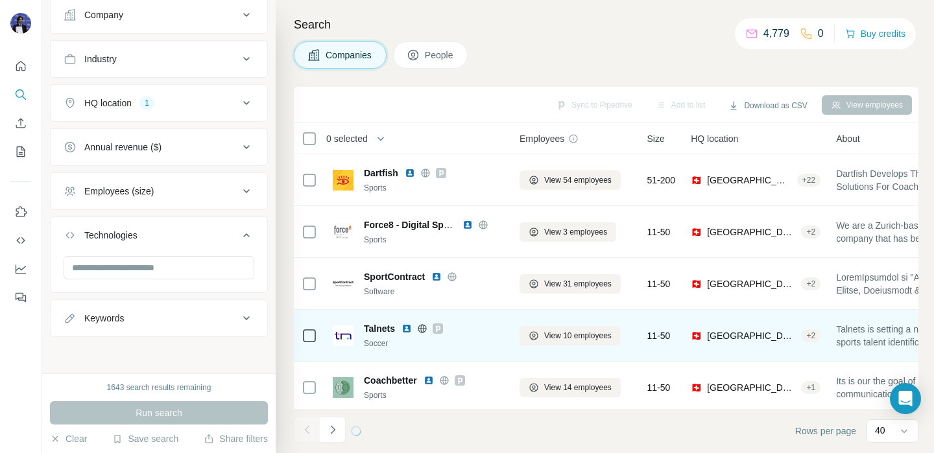
scroll to position [264, 0]
